Goal: Task Accomplishment & Management: Complete application form

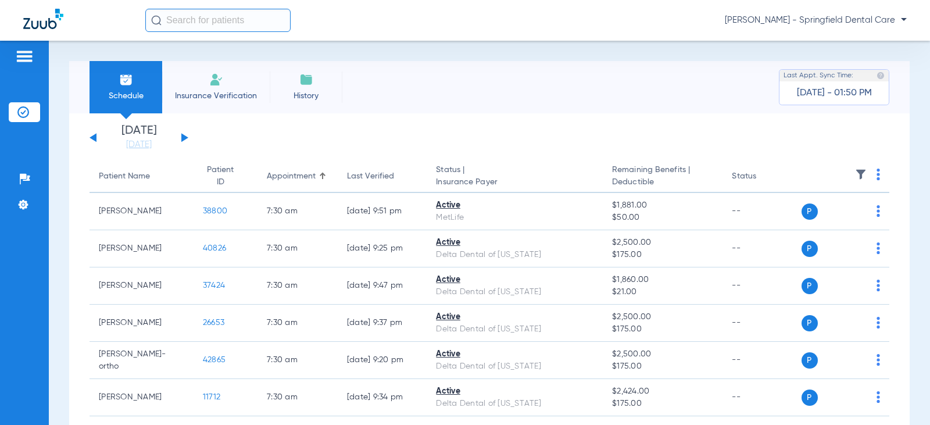
click at [210, 19] on input "text" at bounding box center [217, 20] width 145 height 23
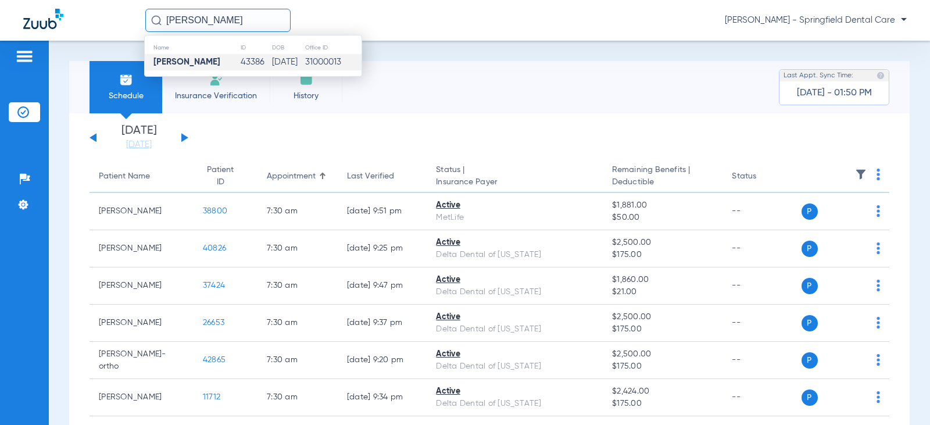
type input "[PERSON_NAME]"
click at [189, 67] on td "[PERSON_NAME]" at bounding box center [192, 62] width 95 height 16
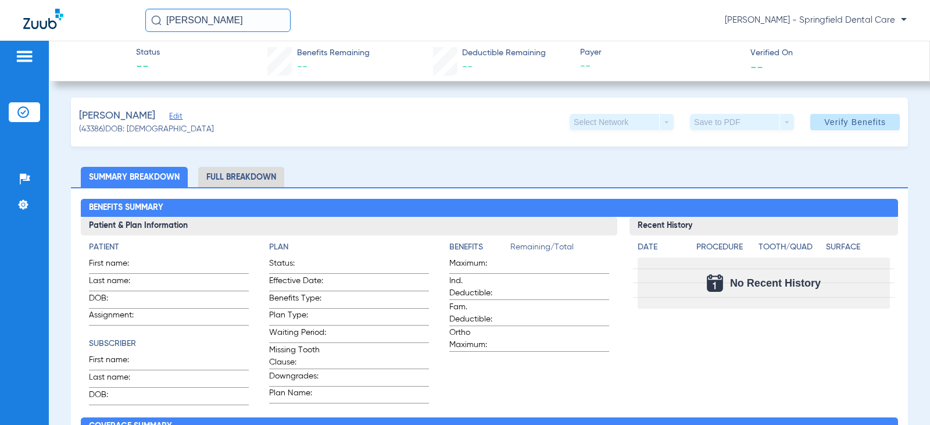
click at [169, 117] on span "Edit" at bounding box center [174, 117] width 10 height 11
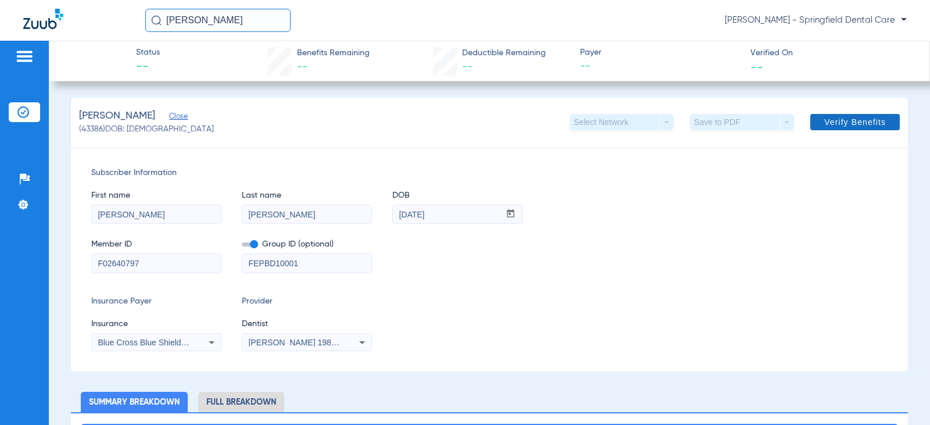
click at [834, 126] on span "Verify Benefits" at bounding box center [855, 121] width 62 height 9
click at [349, 342] on div "[PERSON_NAME] 1982829420" at bounding box center [306, 342] width 129 height 14
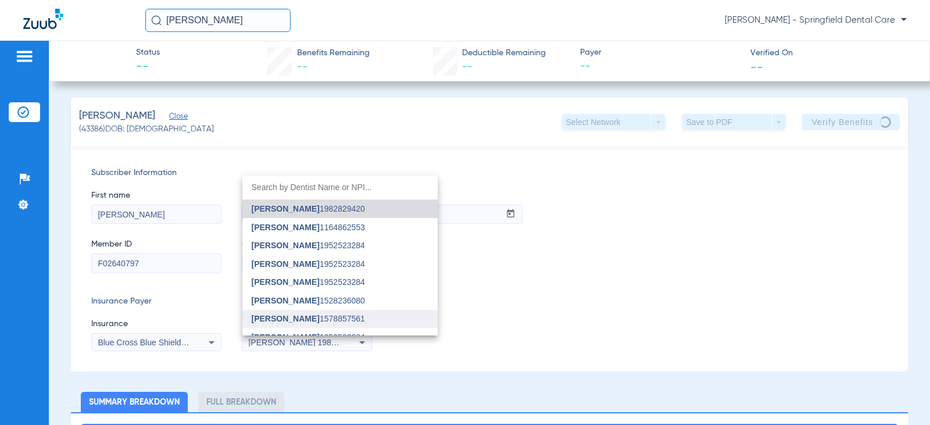
click at [300, 313] on mat-option "[PERSON_NAME] 1578857561" at bounding box center [339, 319] width 195 height 19
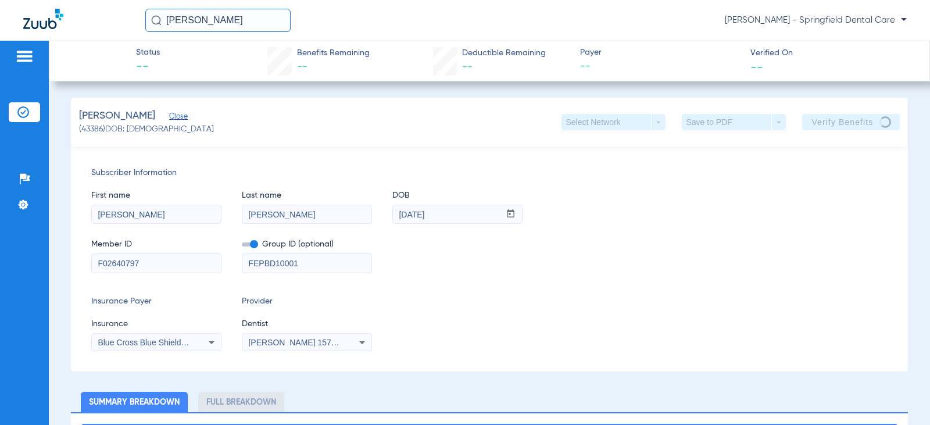
click at [857, 124] on app-verify-button "Verify Benefits" at bounding box center [851, 122] width 98 height 16
click at [651, 217] on div "First name [PERSON_NAME] Last name [PERSON_NAME] mm / dd / yyyy [DATE]" at bounding box center [489, 201] width 796 height 45
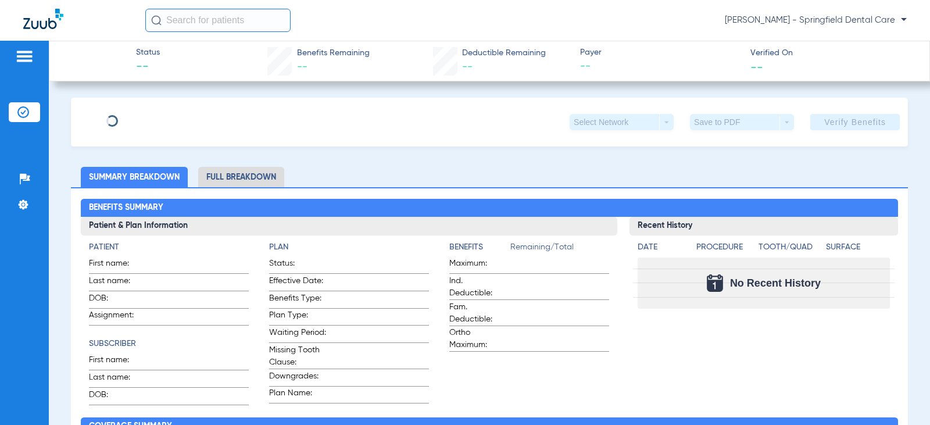
type input "[PERSON_NAME]"
type input "[DATE]"
type input "F02640797"
type input "FEPBD10001"
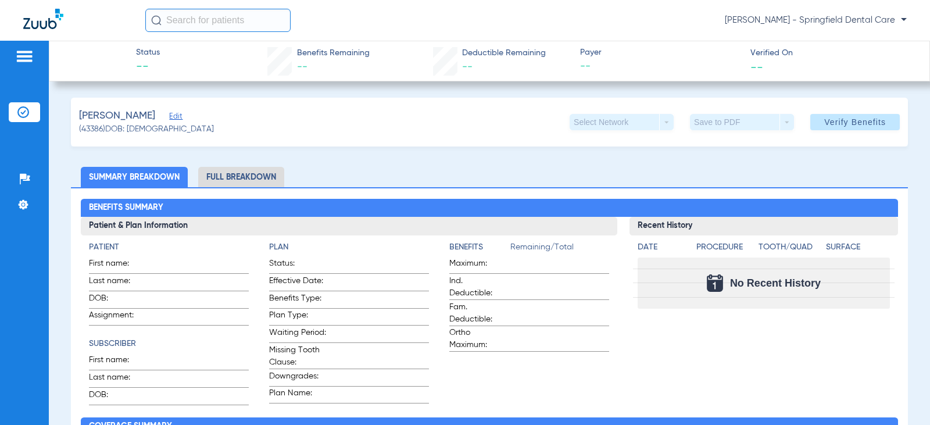
click at [173, 115] on span "Edit" at bounding box center [174, 117] width 10 height 11
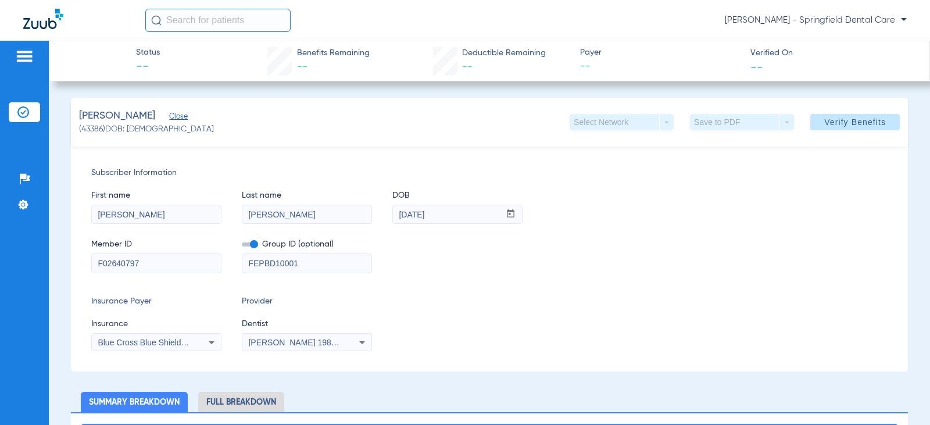
click at [328, 346] on div "[PERSON_NAME] 1982829420" at bounding box center [306, 342] width 129 height 14
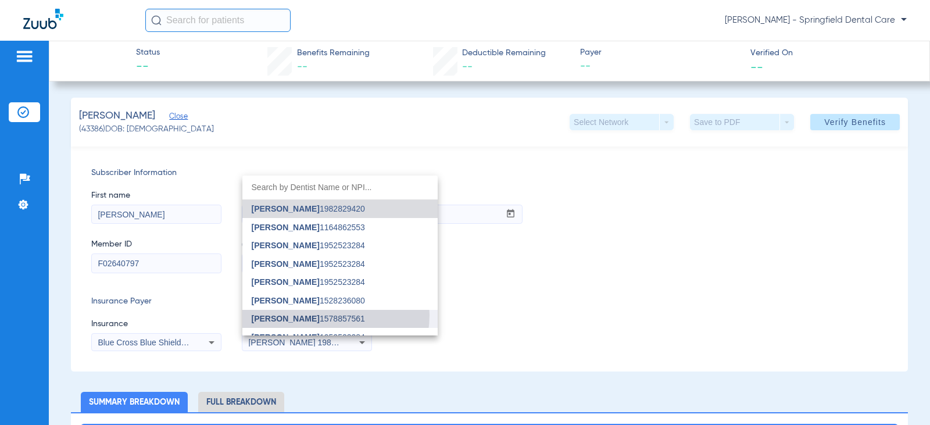
click at [326, 315] on span "[PERSON_NAME] 1578857561" at bounding box center [308, 319] width 113 height 8
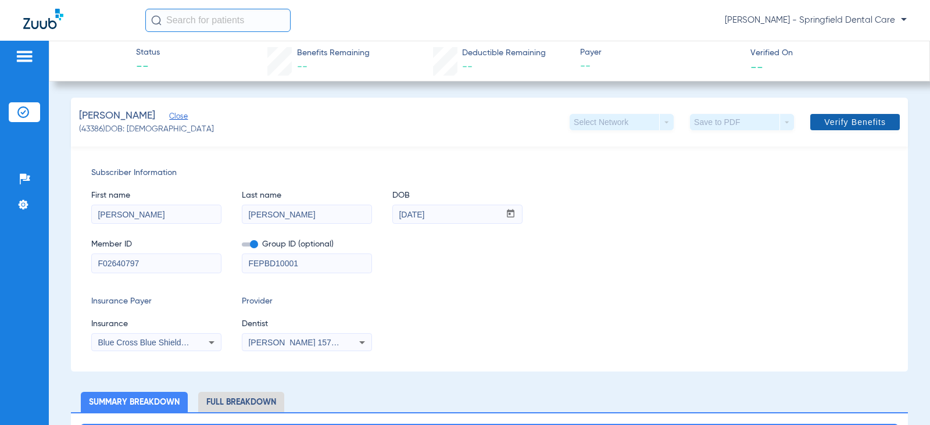
click at [870, 122] on span "Verify Benefits" at bounding box center [855, 121] width 62 height 9
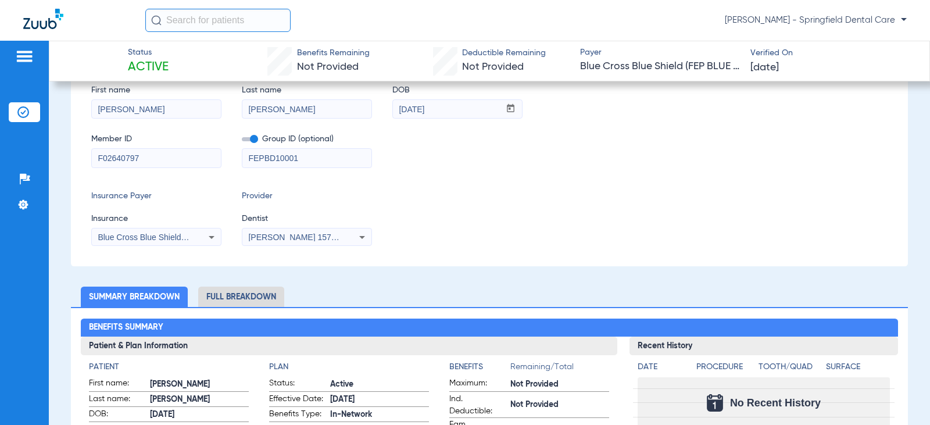
scroll to position [291, 0]
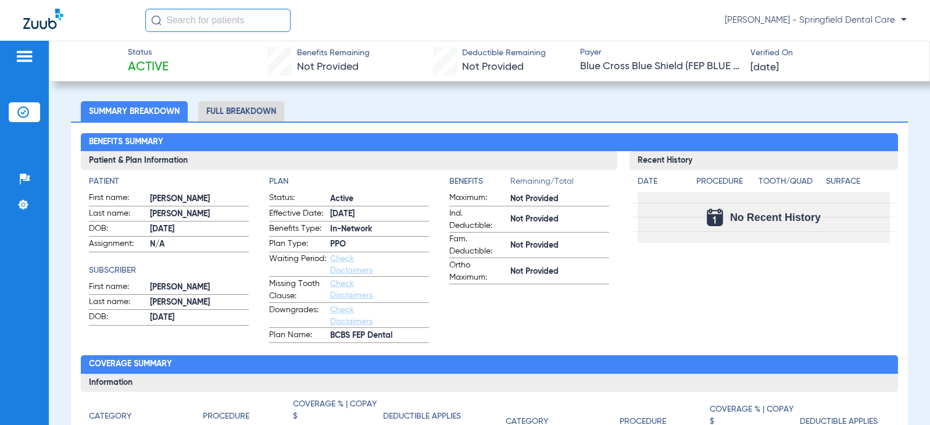
click at [242, 107] on li "Full Breakdown" at bounding box center [241, 111] width 86 height 20
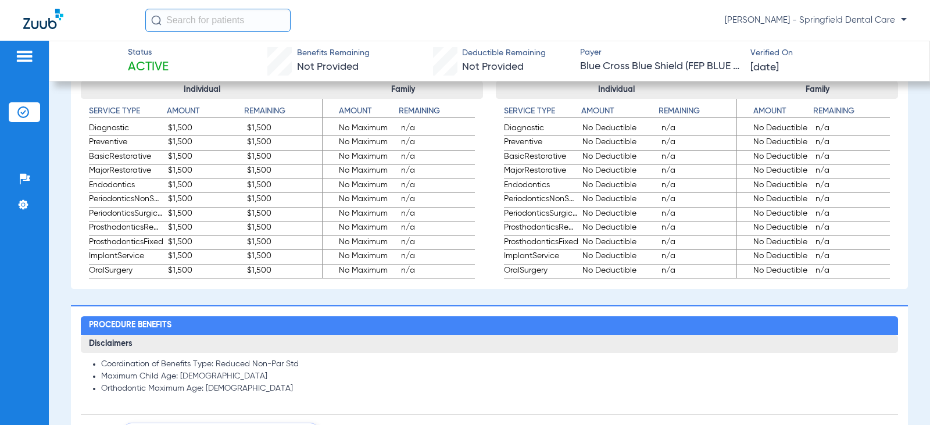
scroll to position [988, 0]
